Goal: Check status: Check status

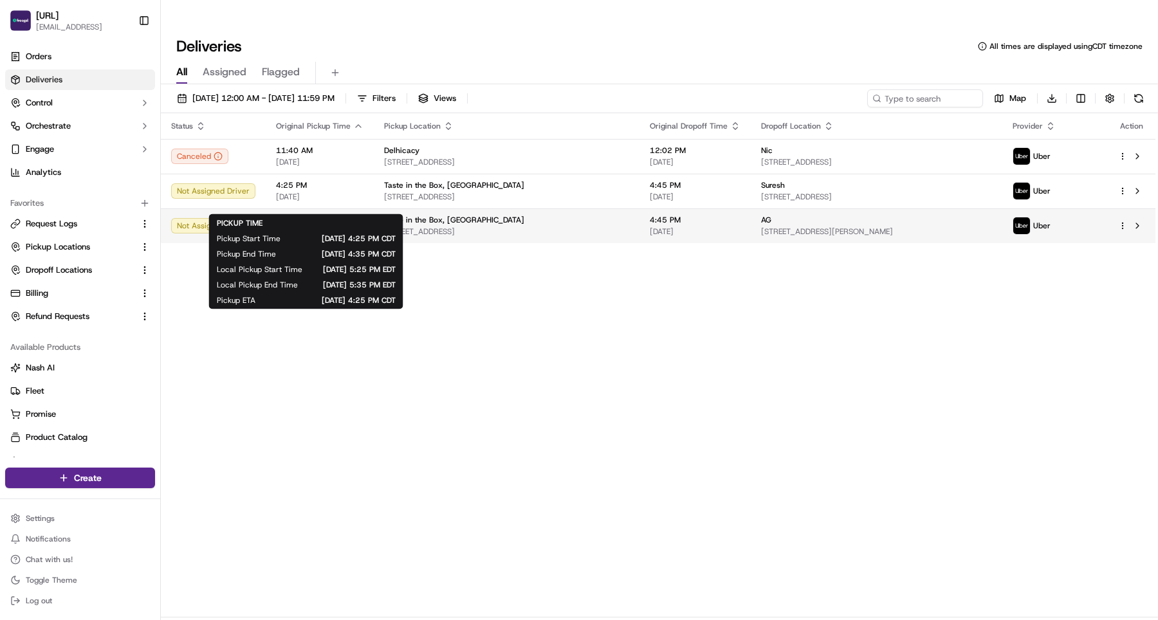
click at [336, 215] on span "4:25 PM" at bounding box center [319, 220] width 87 height 10
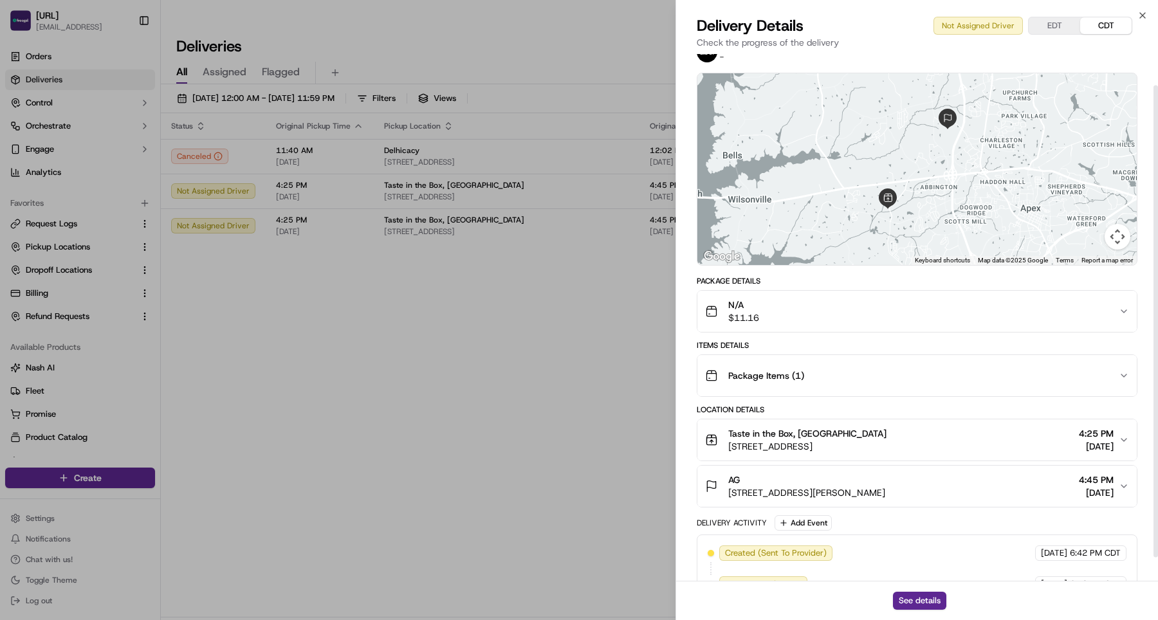
scroll to position [28, 0]
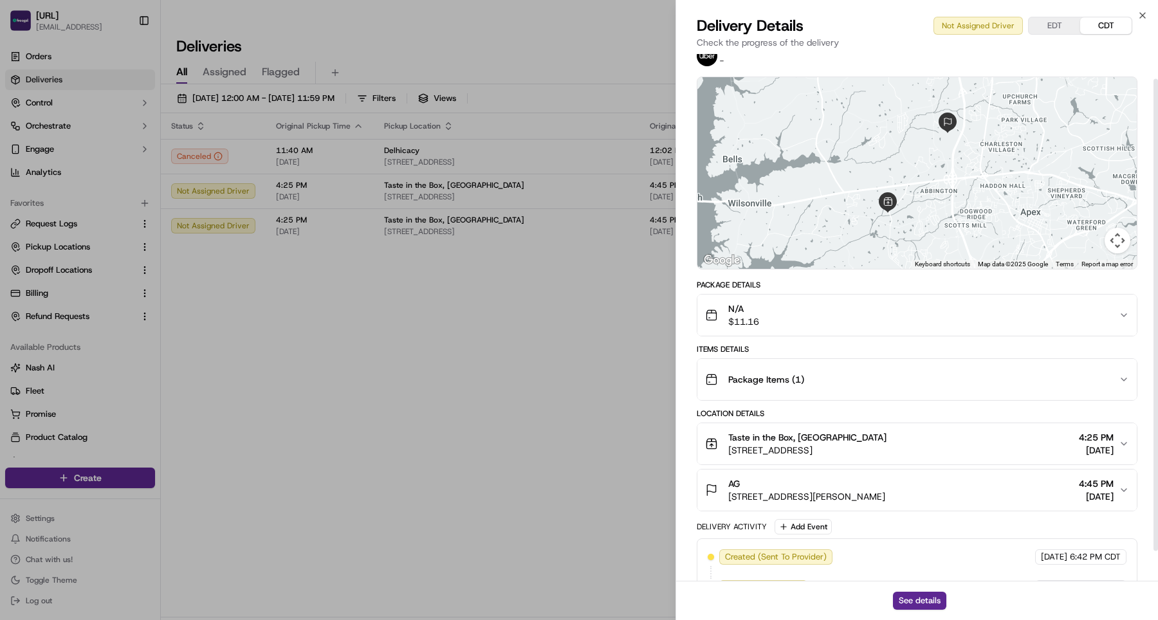
click at [1015, 320] on div "N/A $11.16" at bounding box center [912, 315] width 414 height 26
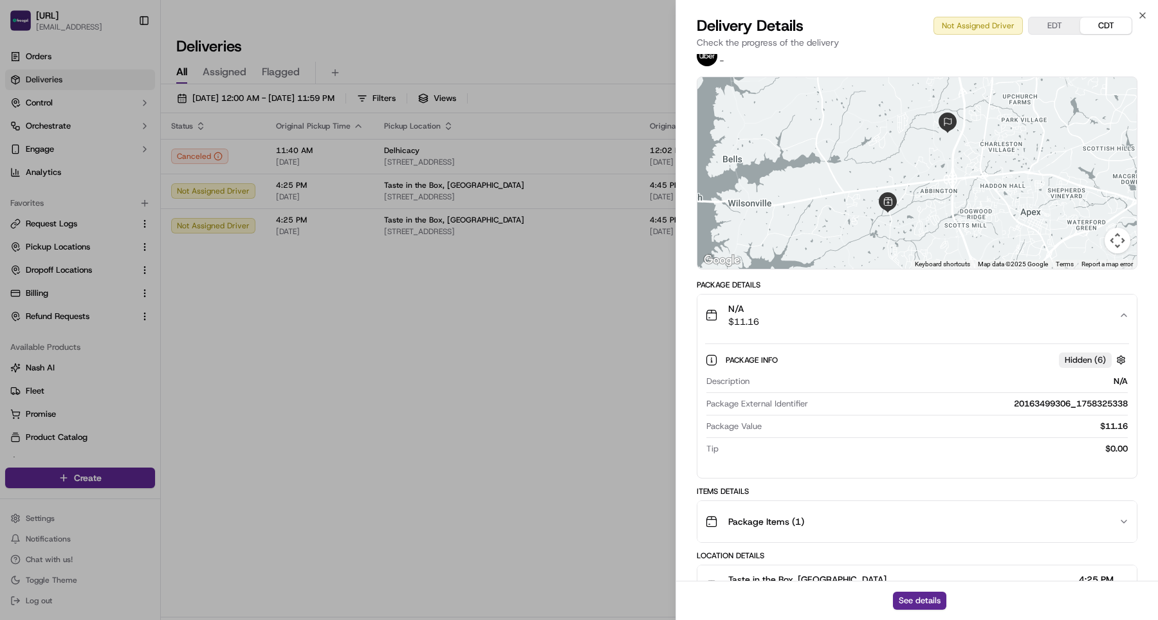
click at [1015, 320] on div "N/A $11.16" at bounding box center [912, 315] width 414 height 26
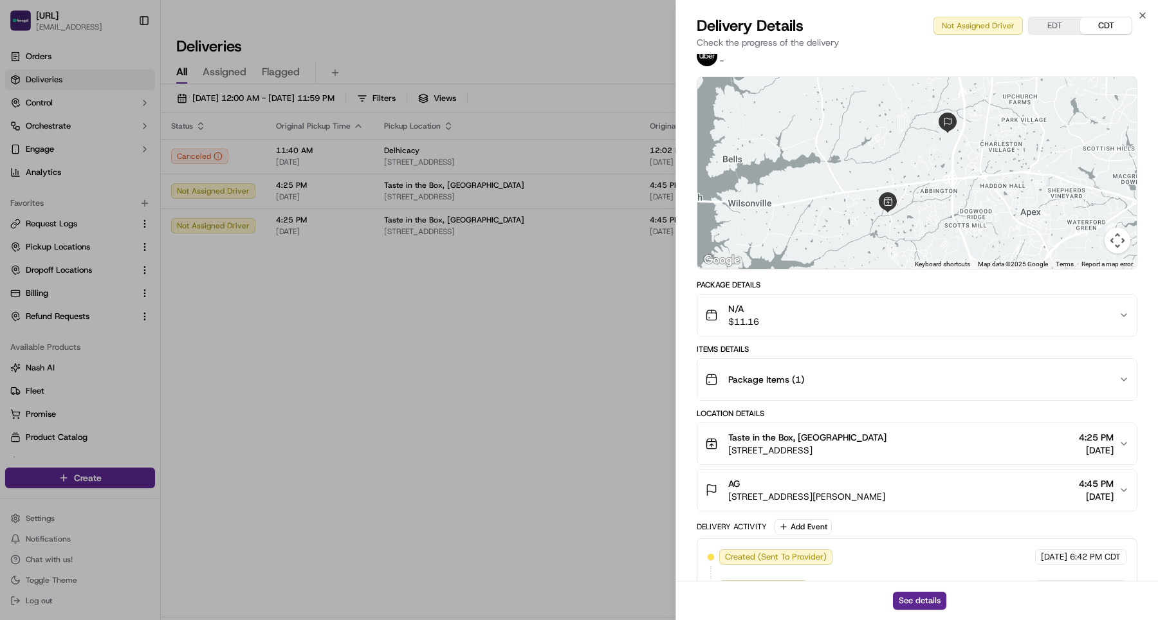
scroll to position [0, 0]
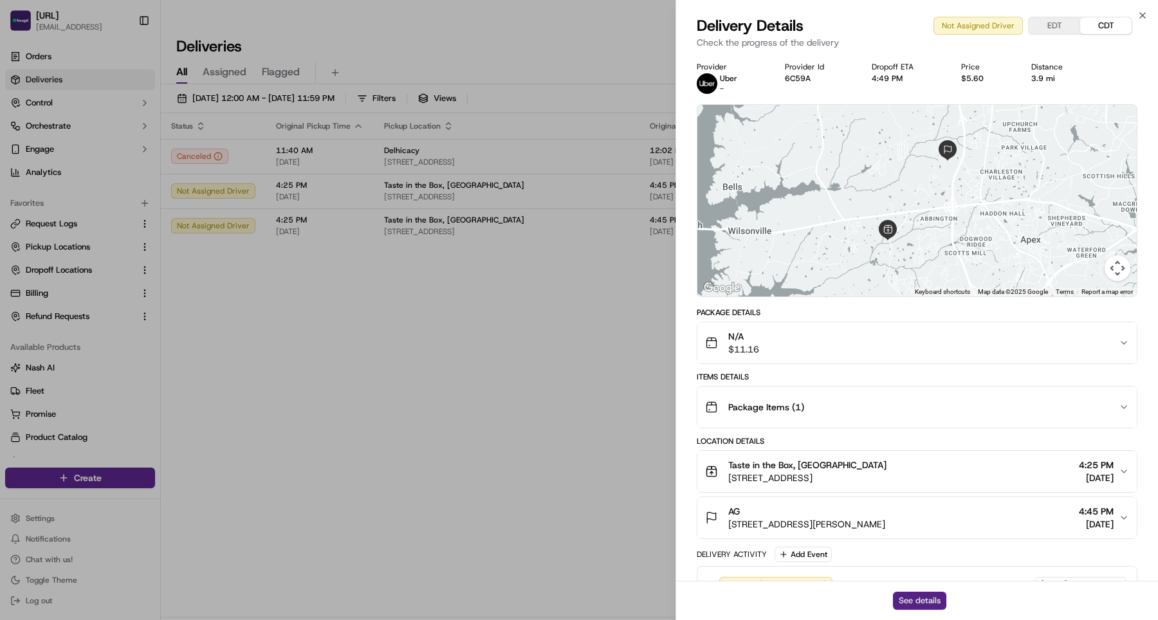
click at [923, 594] on button "See details" at bounding box center [919, 601] width 53 height 18
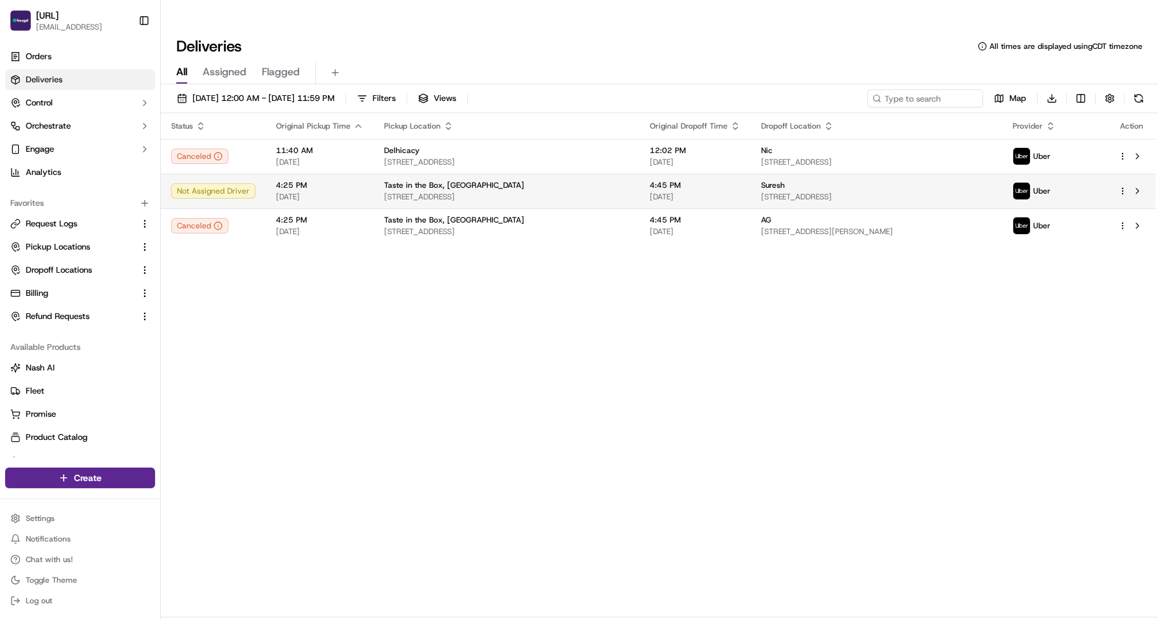
click at [531, 192] on span "[STREET_ADDRESS]" at bounding box center [506, 197] width 245 height 10
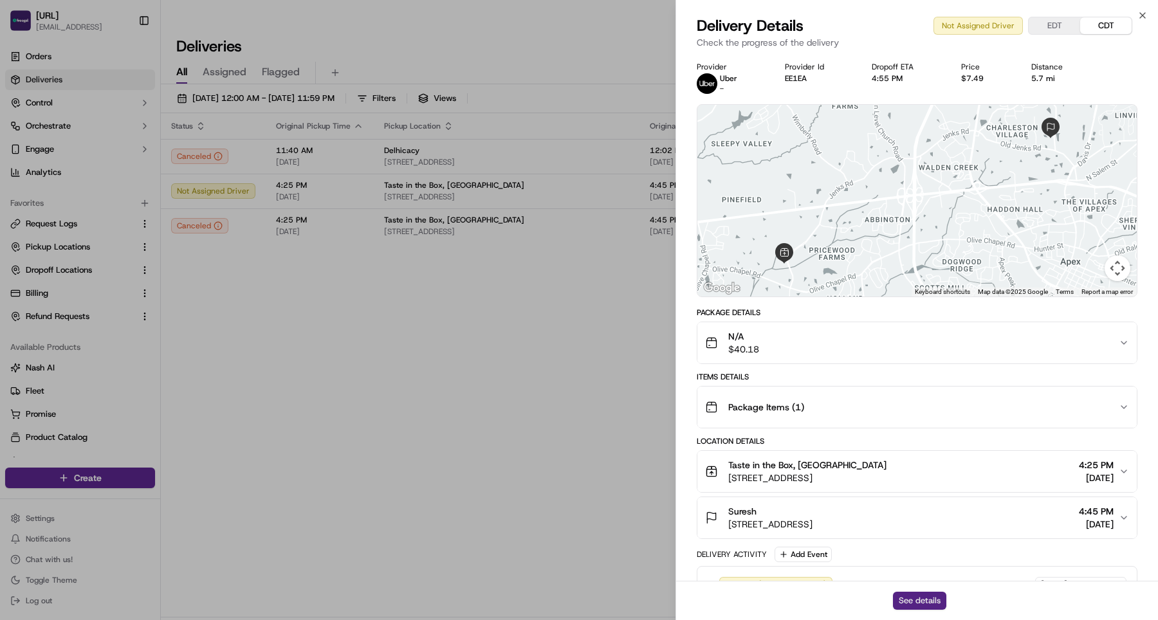
click at [914, 600] on button "See details" at bounding box center [919, 601] width 53 height 18
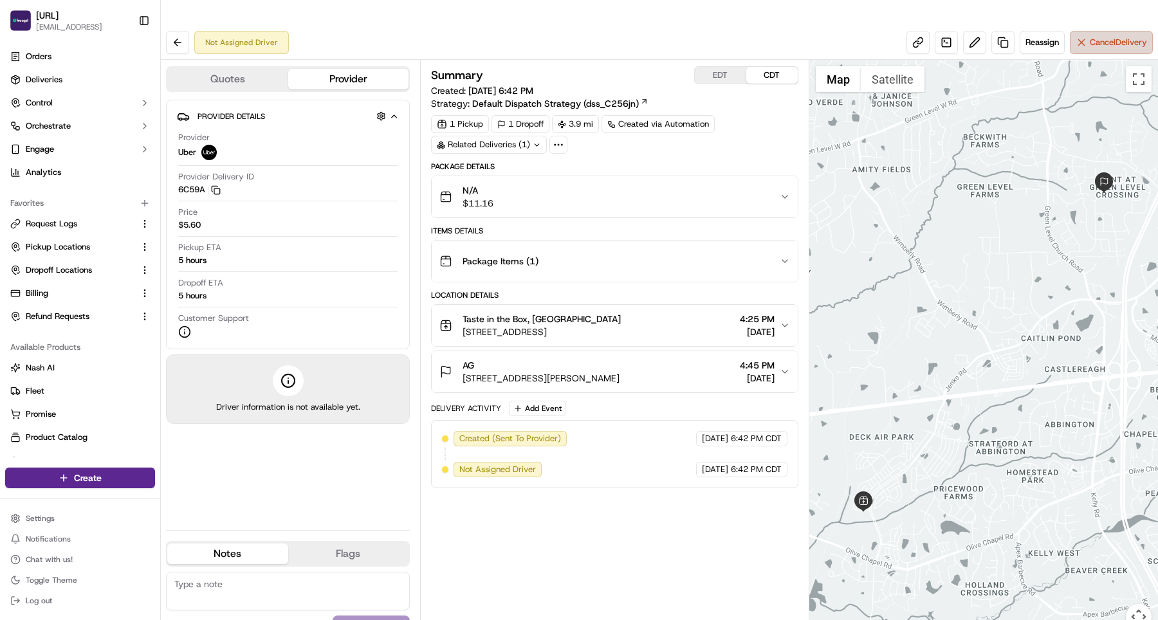
click at [1092, 37] on span "Cancel Delivery" at bounding box center [1118, 43] width 57 height 12
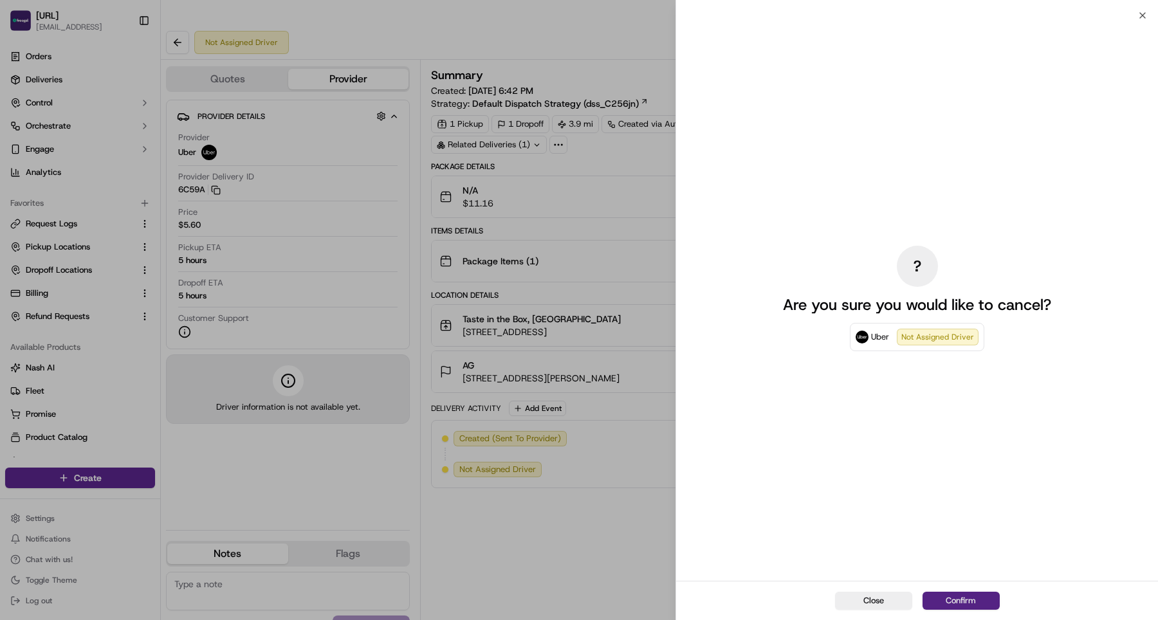
click at [966, 601] on button "Confirm" at bounding box center [961, 601] width 77 height 18
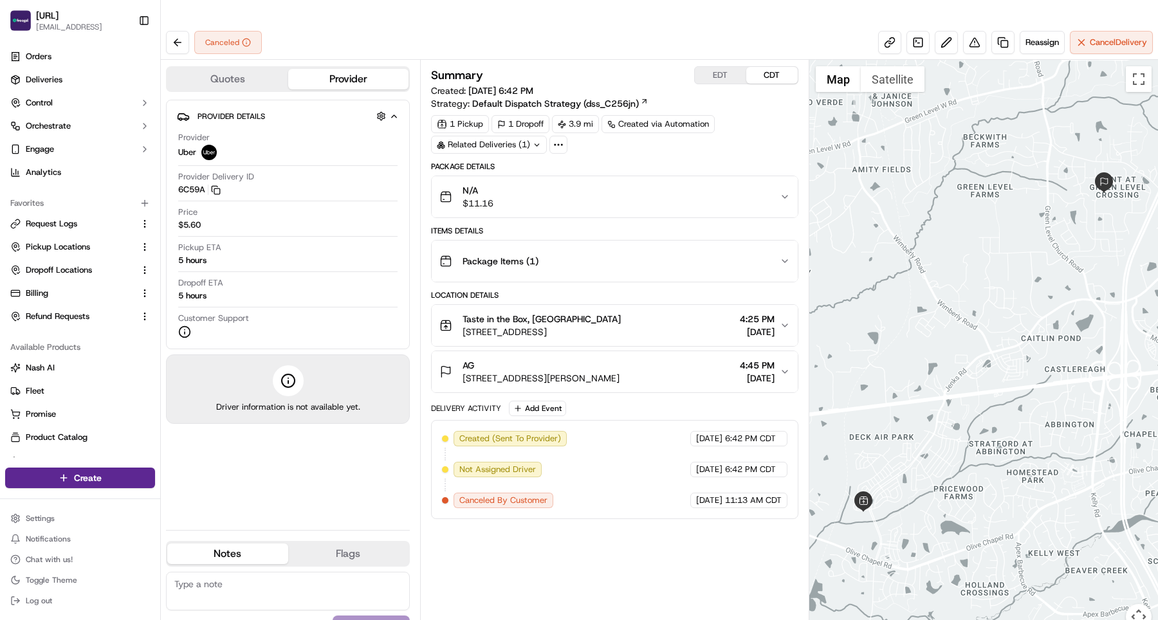
click at [604, 372] on span "[STREET_ADDRESS][PERSON_NAME]" at bounding box center [541, 378] width 157 height 13
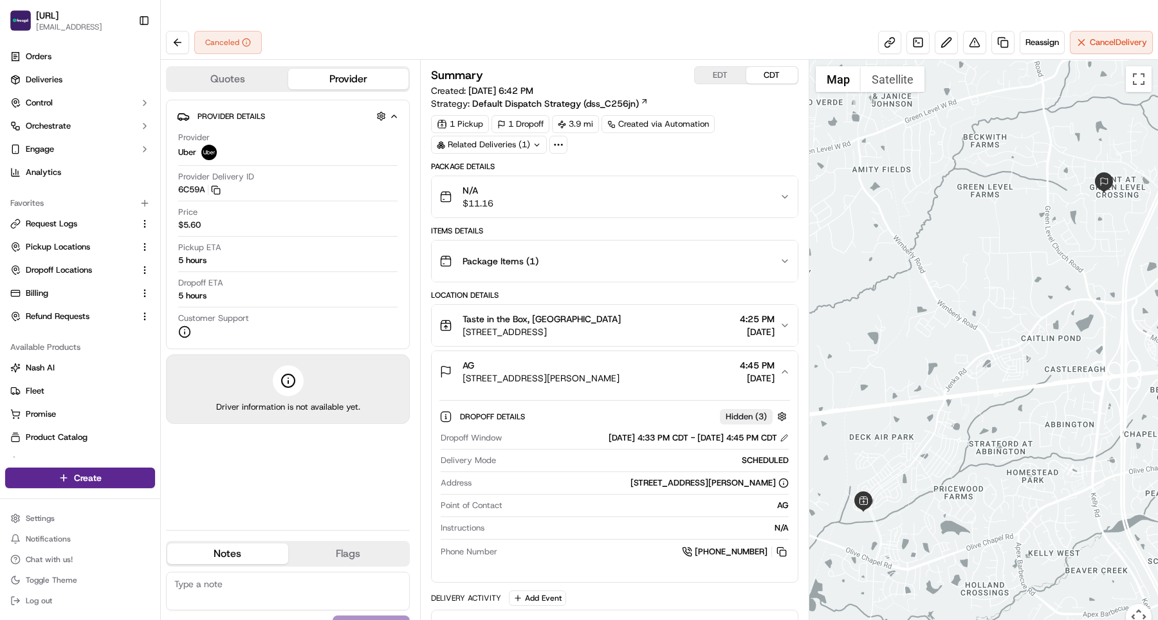
click at [604, 372] on span "[STREET_ADDRESS][PERSON_NAME]" at bounding box center [541, 378] width 157 height 13
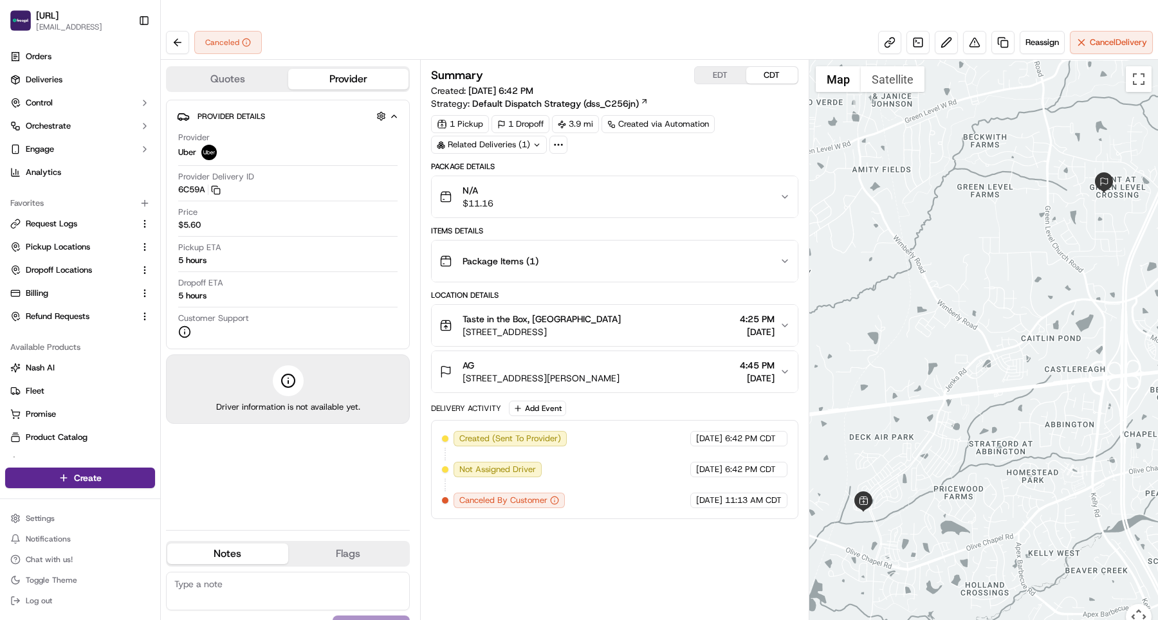
click at [695, 529] on div "Summary EDT CDT Created: [DATE] 6:42 PM Strategy: Default Dispatch Strategy (ds…" at bounding box center [614, 352] width 367 height 573
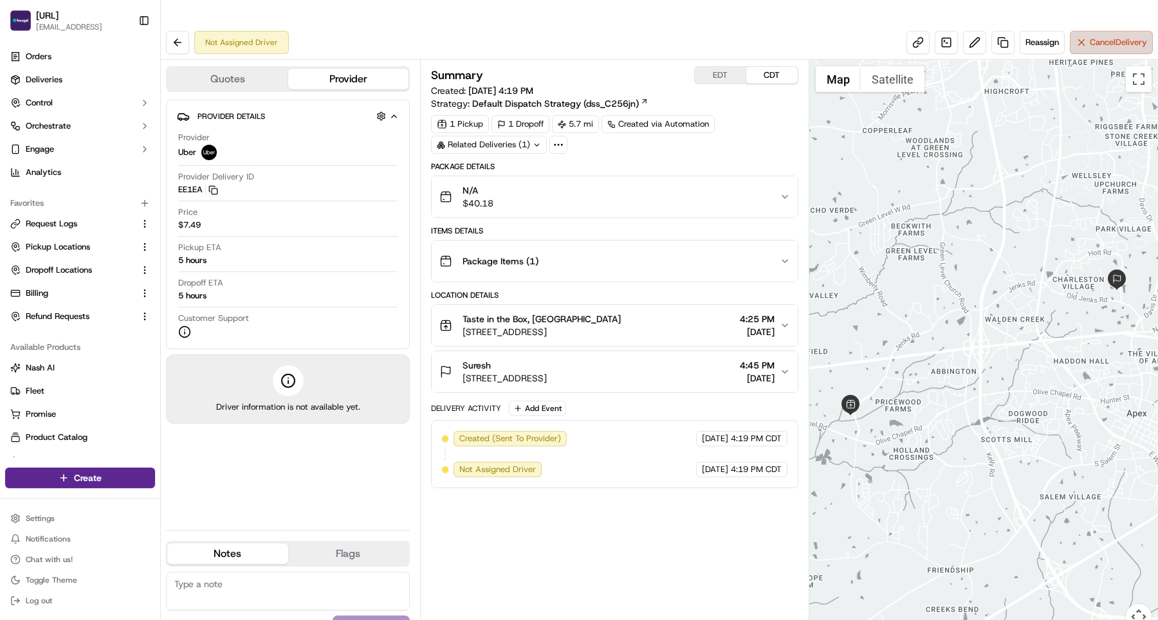
click at [1108, 37] on span "Cancel Delivery" at bounding box center [1118, 43] width 57 height 12
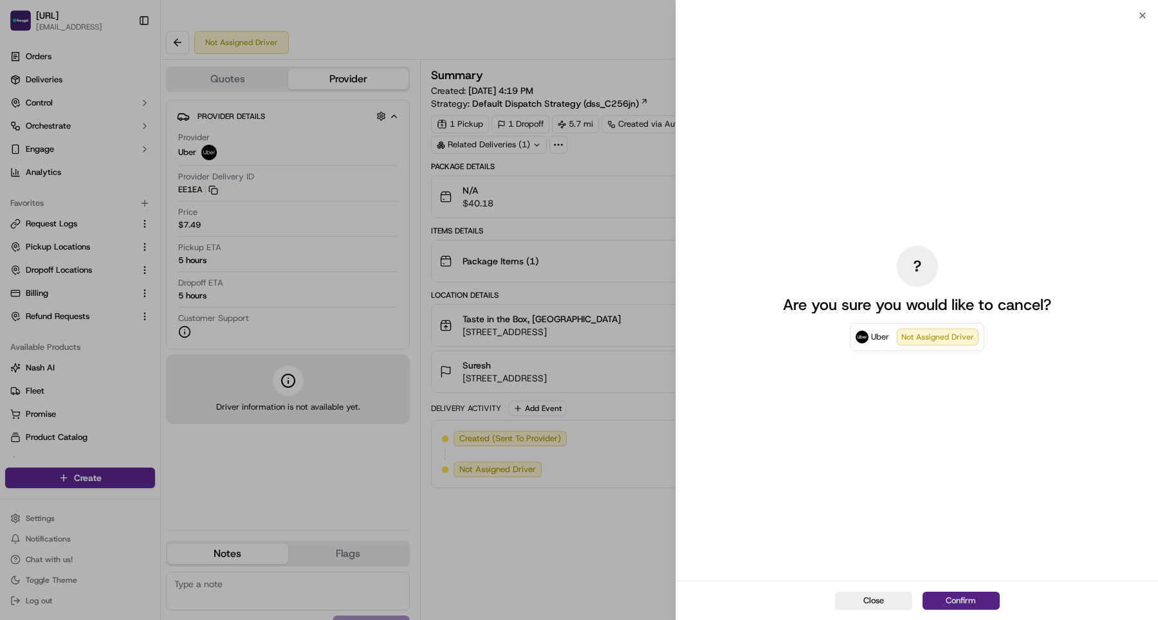
click at [959, 601] on button "Confirm" at bounding box center [961, 601] width 77 height 18
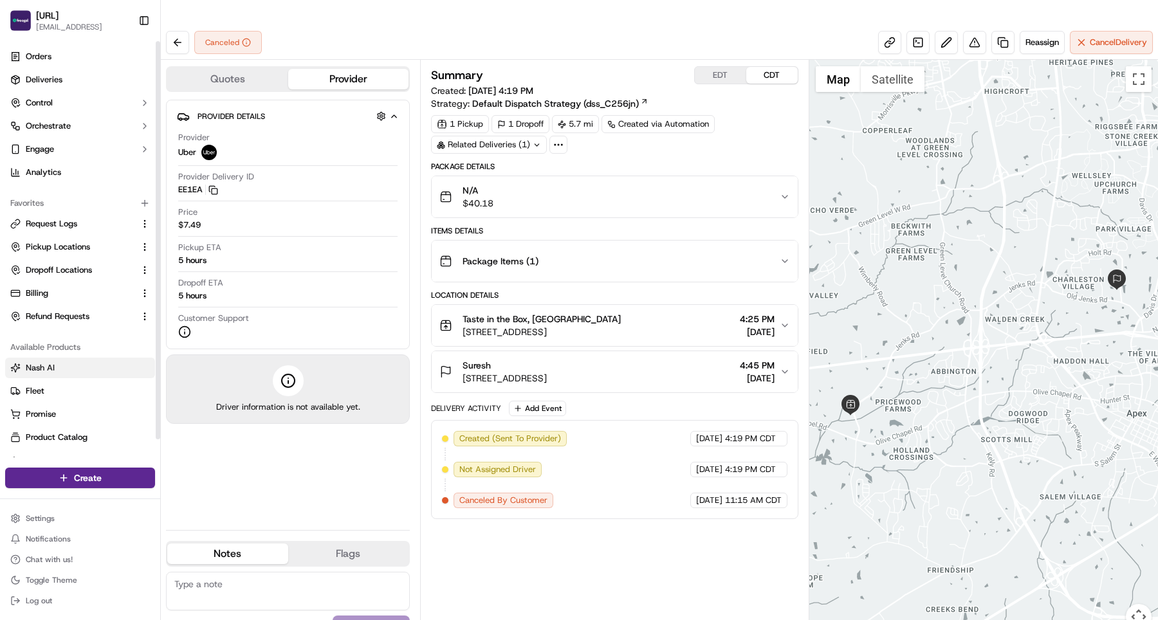
click at [53, 368] on span "Nash AI" at bounding box center [40, 368] width 29 height 12
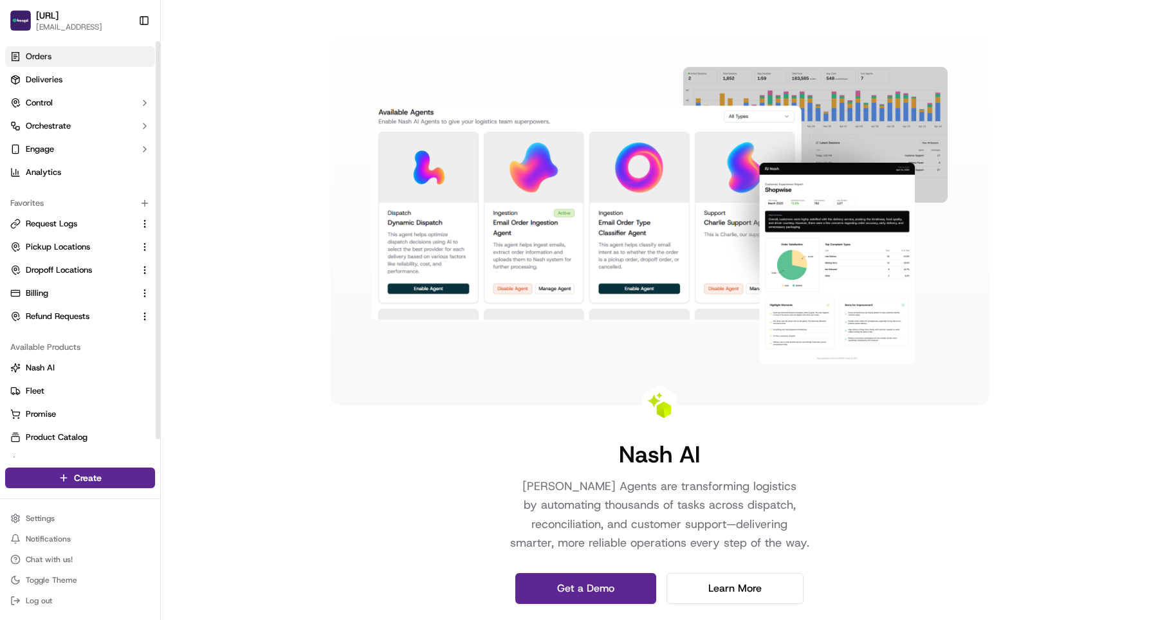
click at [65, 54] on link "Orders" at bounding box center [80, 56] width 150 height 21
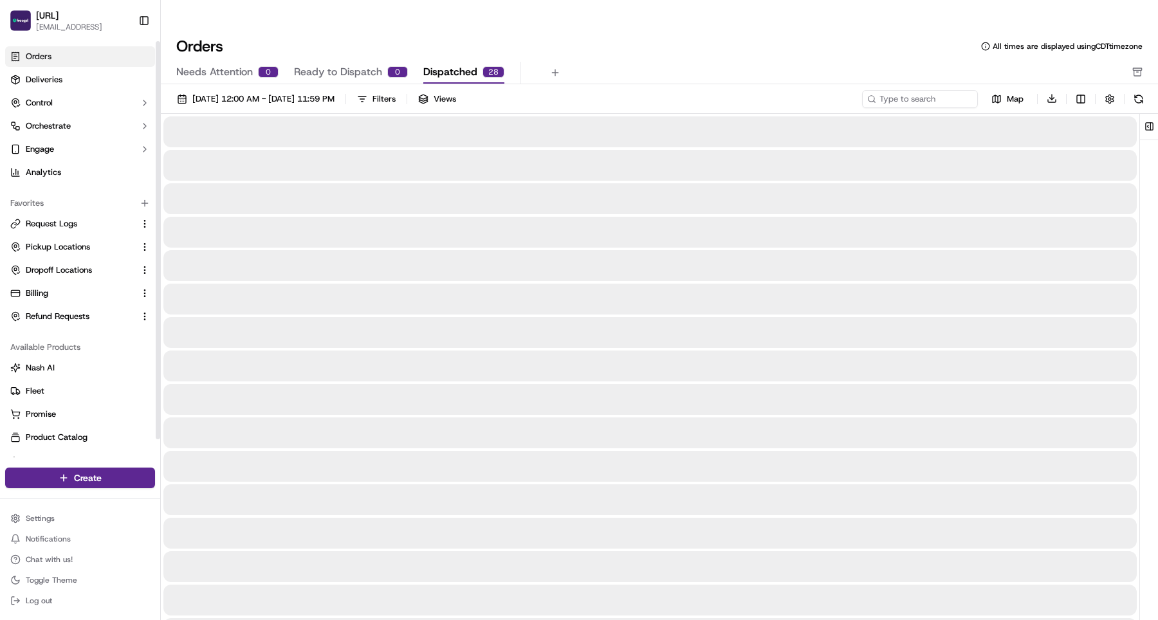
click at [470, 64] on span "Dispatched" at bounding box center [450, 71] width 54 height 15
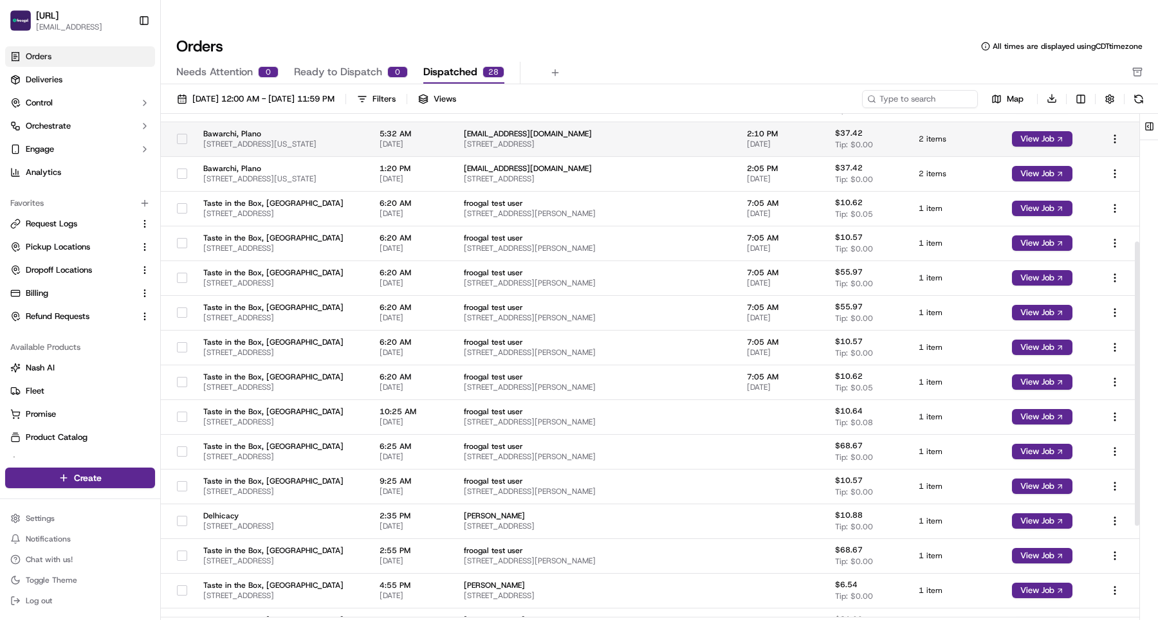
scroll to position [390, 0]
